Goal: Complete application form

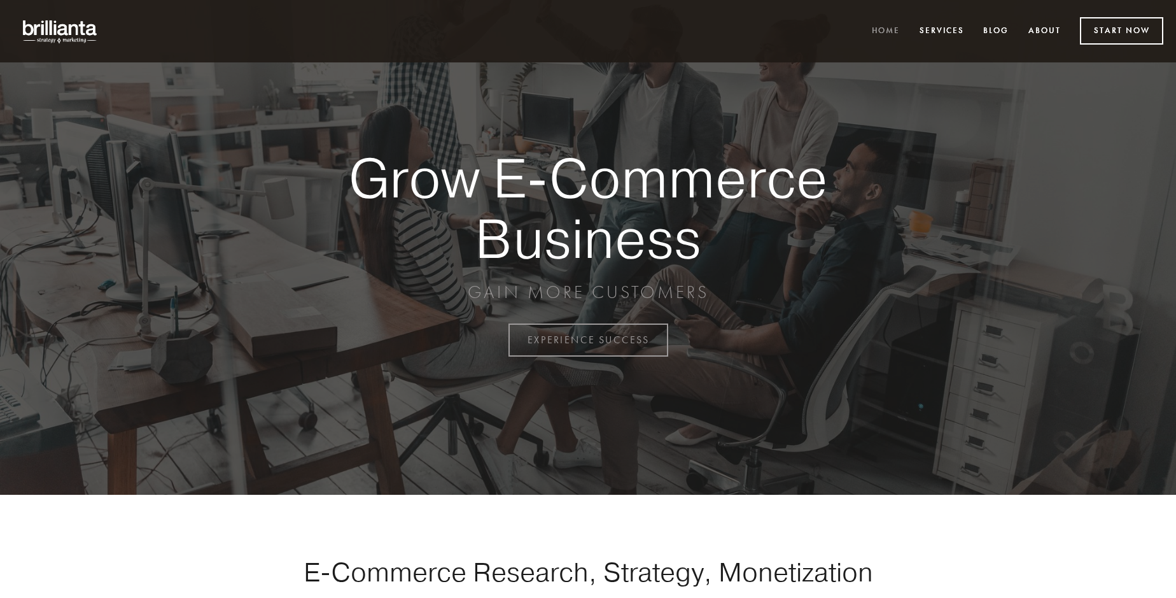
scroll to position [3337, 0]
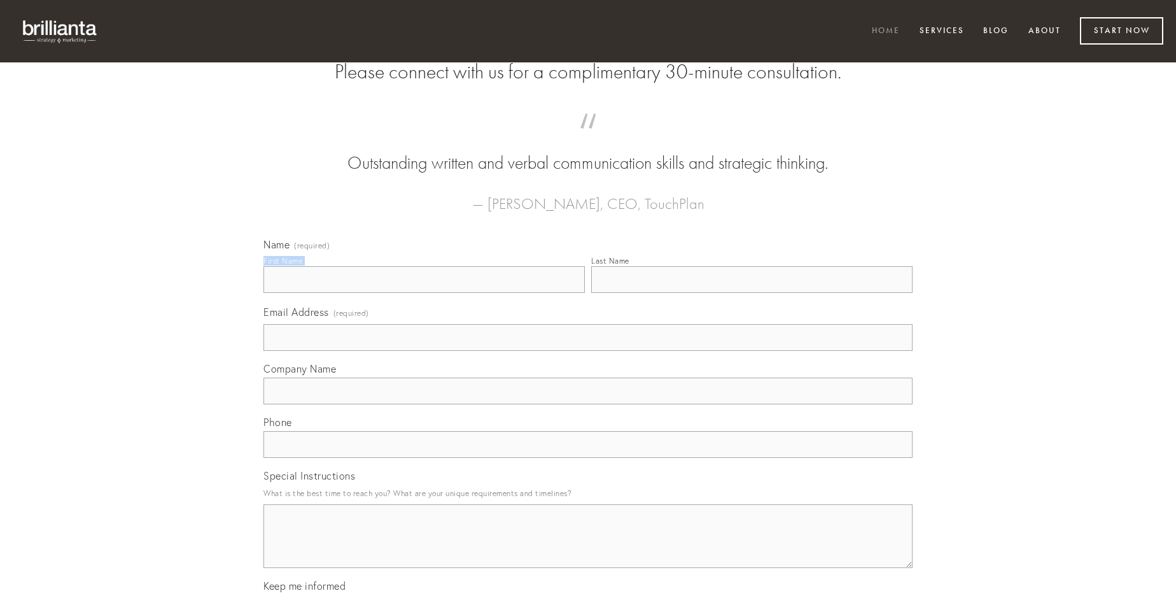
type input "[PERSON_NAME] PhD"
click at [752, 293] on input "Last Name" at bounding box center [751, 279] width 321 height 27
type input "[PERSON_NAME] PhD"
click at [588, 351] on input "Email Address (required)" at bounding box center [588, 337] width 649 height 27
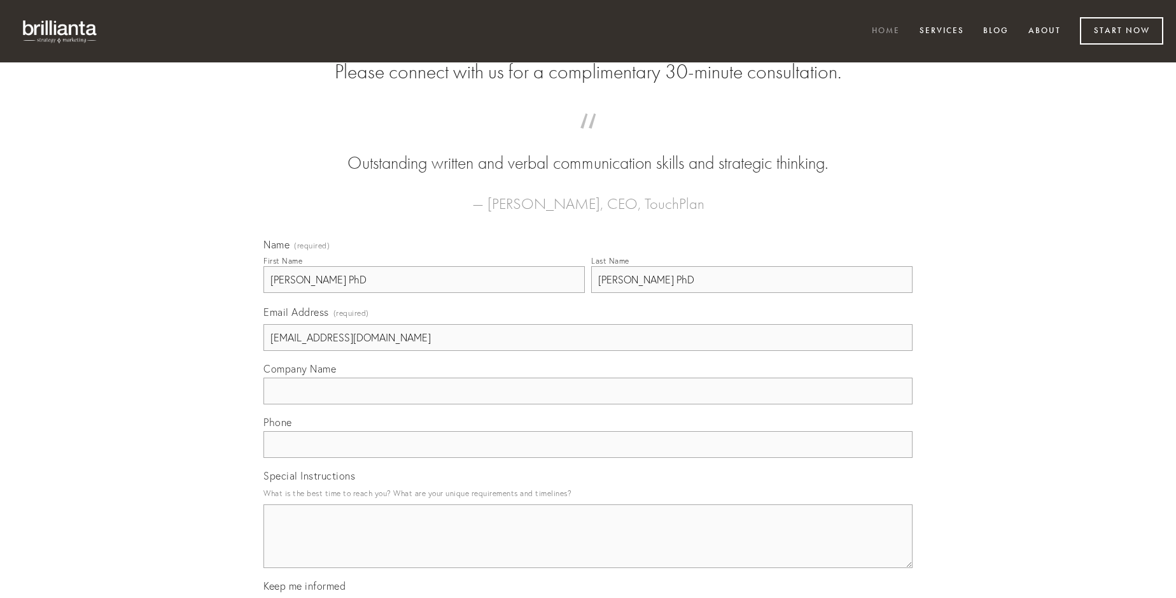
type input "[EMAIL_ADDRESS][DOMAIN_NAME]"
click at [588, 404] on input "Company Name" at bounding box center [588, 391] width 649 height 27
type input "patria"
click at [588, 458] on input "text" at bounding box center [588, 444] width 649 height 27
click at [588, 547] on textarea "Special Instructions" at bounding box center [588, 536] width 649 height 64
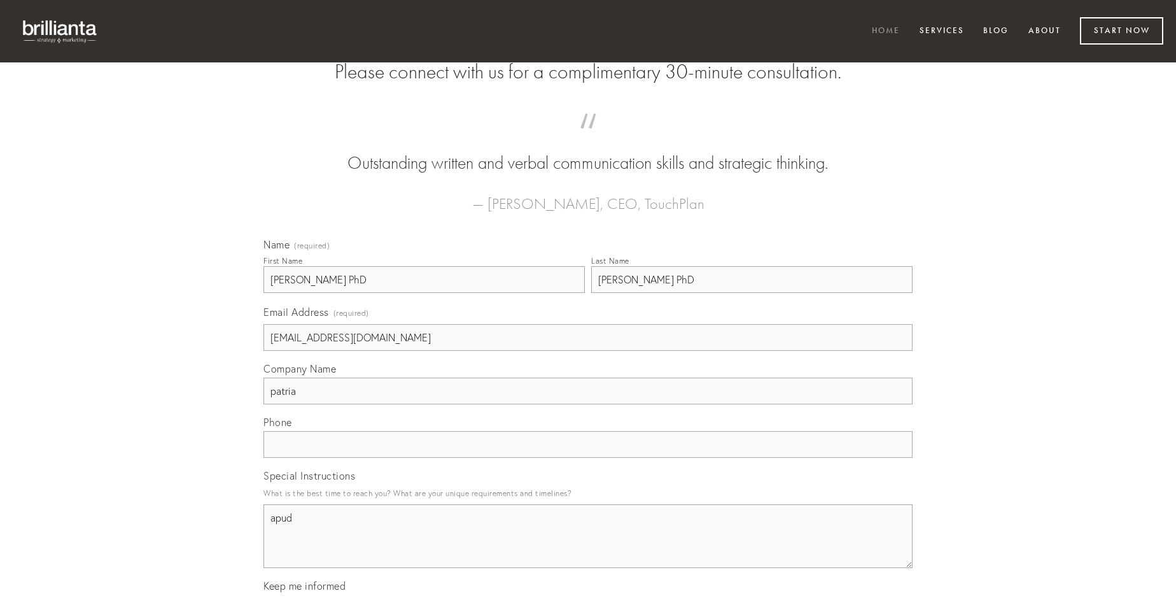
type textarea "apud"
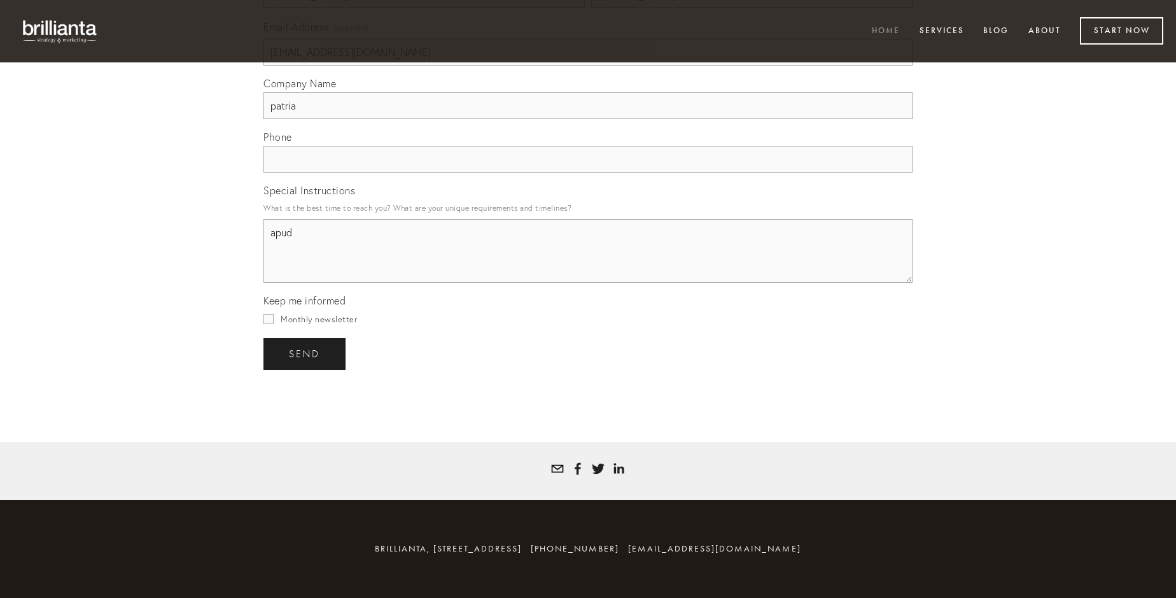
click at [306, 353] on span "send" at bounding box center [304, 353] width 31 height 11
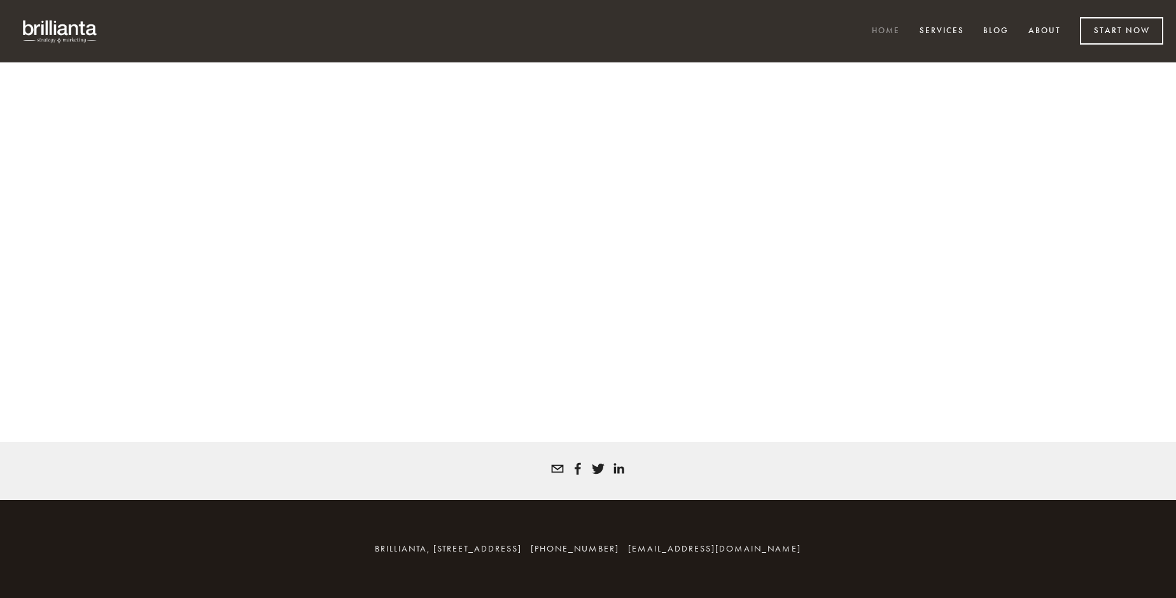
scroll to position [3320, 0]
